Goal: Transaction & Acquisition: Download file/media

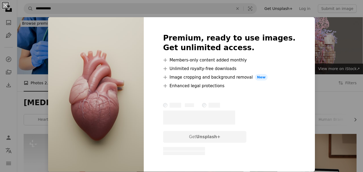
scroll to position [1338, 0]
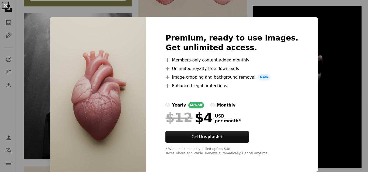
click at [320, 99] on div "An X shape Premium, ready to use images. Get unlimited access. A plus sign Memb…" at bounding box center [184, 86] width 368 height 172
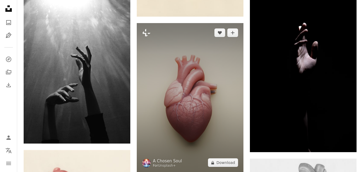
click at [190, 87] on img at bounding box center [190, 98] width 107 height 150
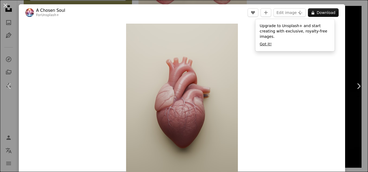
click at [265, 42] on button "Got it!" at bounding box center [265, 44] width 12 height 5
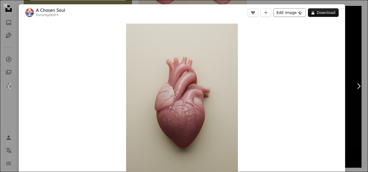
click at [284, 12] on button "Edit image Plus sign for Unsplash+" at bounding box center [289, 12] width 32 height 9
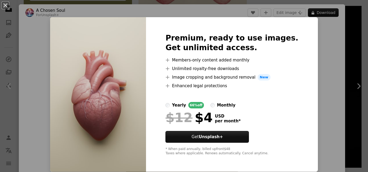
drag, startPoint x: 364, startPoint y: 58, endPoint x: 362, endPoint y: 98, distance: 39.6
click at [362, 98] on html "**********" at bounding box center [184, 46] width 368 height 2768
click at [4, 5] on button "An X shape" at bounding box center [5, 5] width 6 height 6
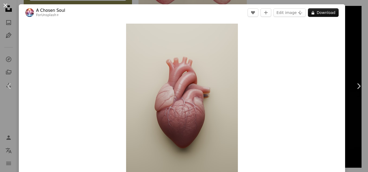
click at [6, 5] on button "An X shape" at bounding box center [5, 5] width 6 height 6
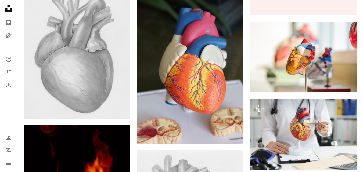
scroll to position [635, 0]
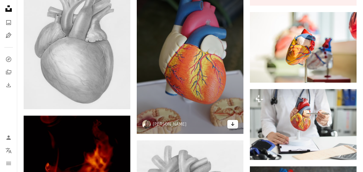
click at [234, 126] on icon "Arrow pointing down" at bounding box center [233, 124] width 4 height 6
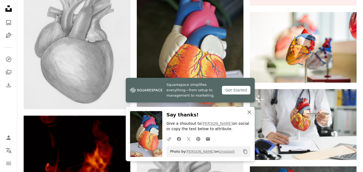
click at [251, 113] on icon "An X shape" at bounding box center [249, 112] width 6 height 6
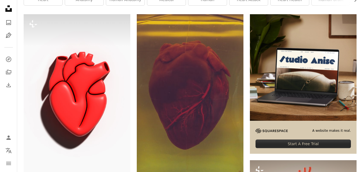
scroll to position [0, 0]
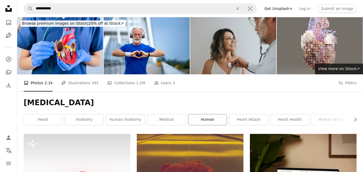
click at [201, 119] on link "human" at bounding box center [208, 120] width 38 height 11
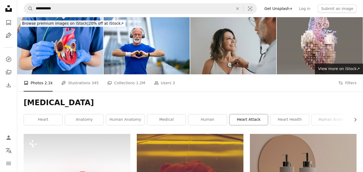
click at [256, 120] on link "heart attack" at bounding box center [249, 120] width 38 height 11
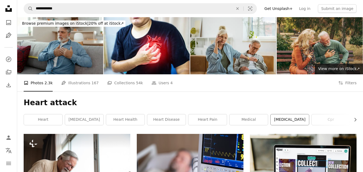
click at [285, 122] on link "[MEDICAL_DATA]" at bounding box center [290, 120] width 38 height 11
